Goal: Find specific page/section: Find specific page/section

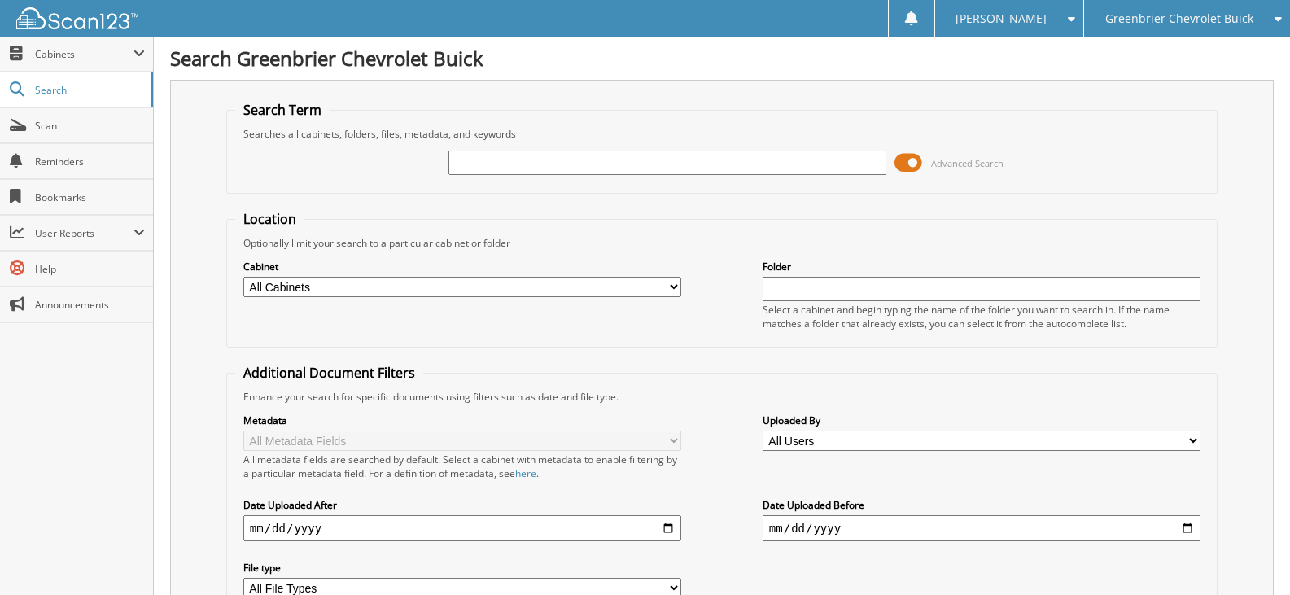
click at [555, 166] on input "text" at bounding box center [668, 163] width 438 height 24
type input "REMITS 2025"
click at [93, 131] on span "Scan" at bounding box center [90, 126] width 110 height 14
